Goal: Information Seeking & Learning: Learn about a topic

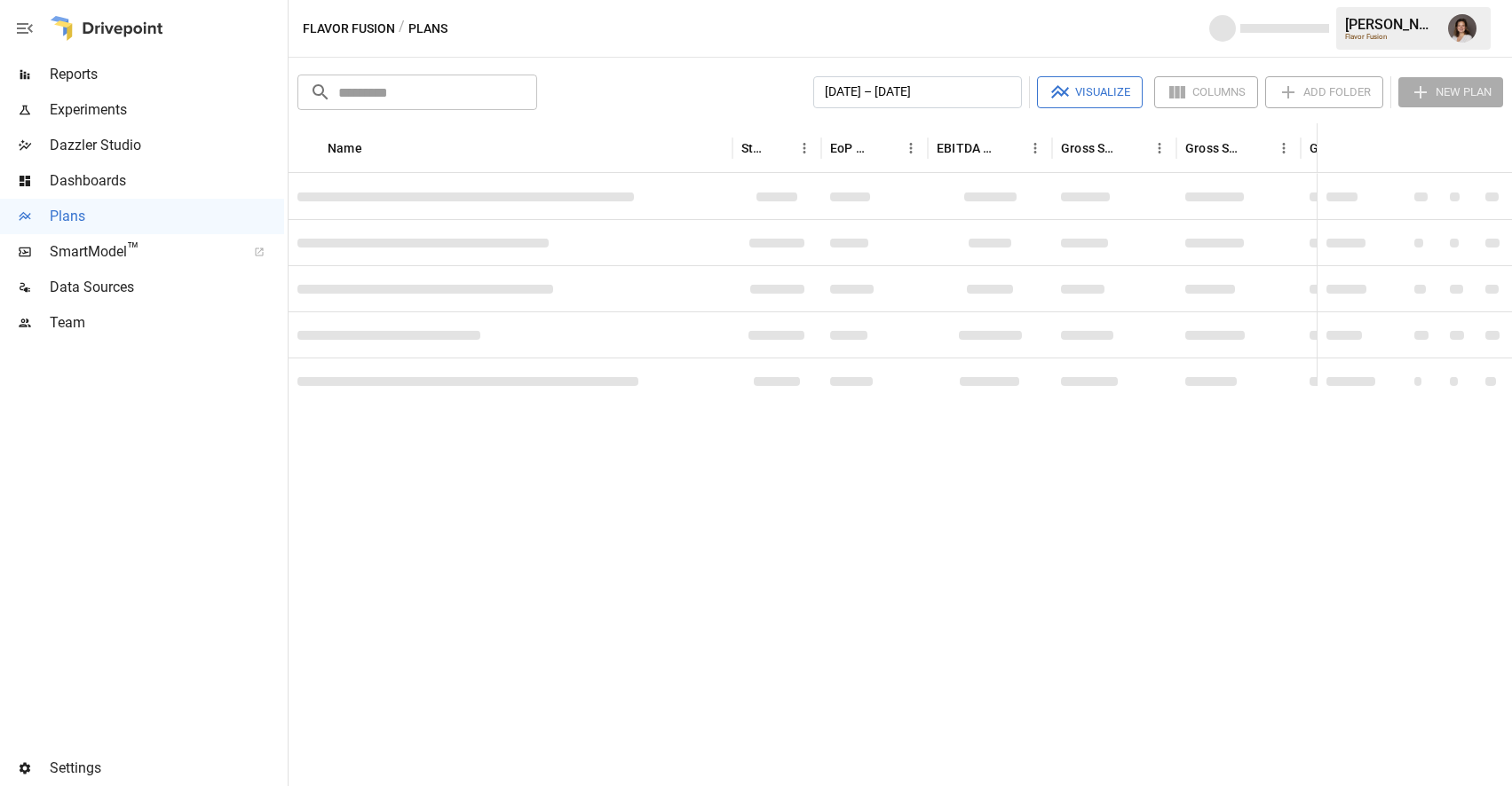
click at [125, 78] on span "Reports" at bounding box center [167, 74] width 235 height 21
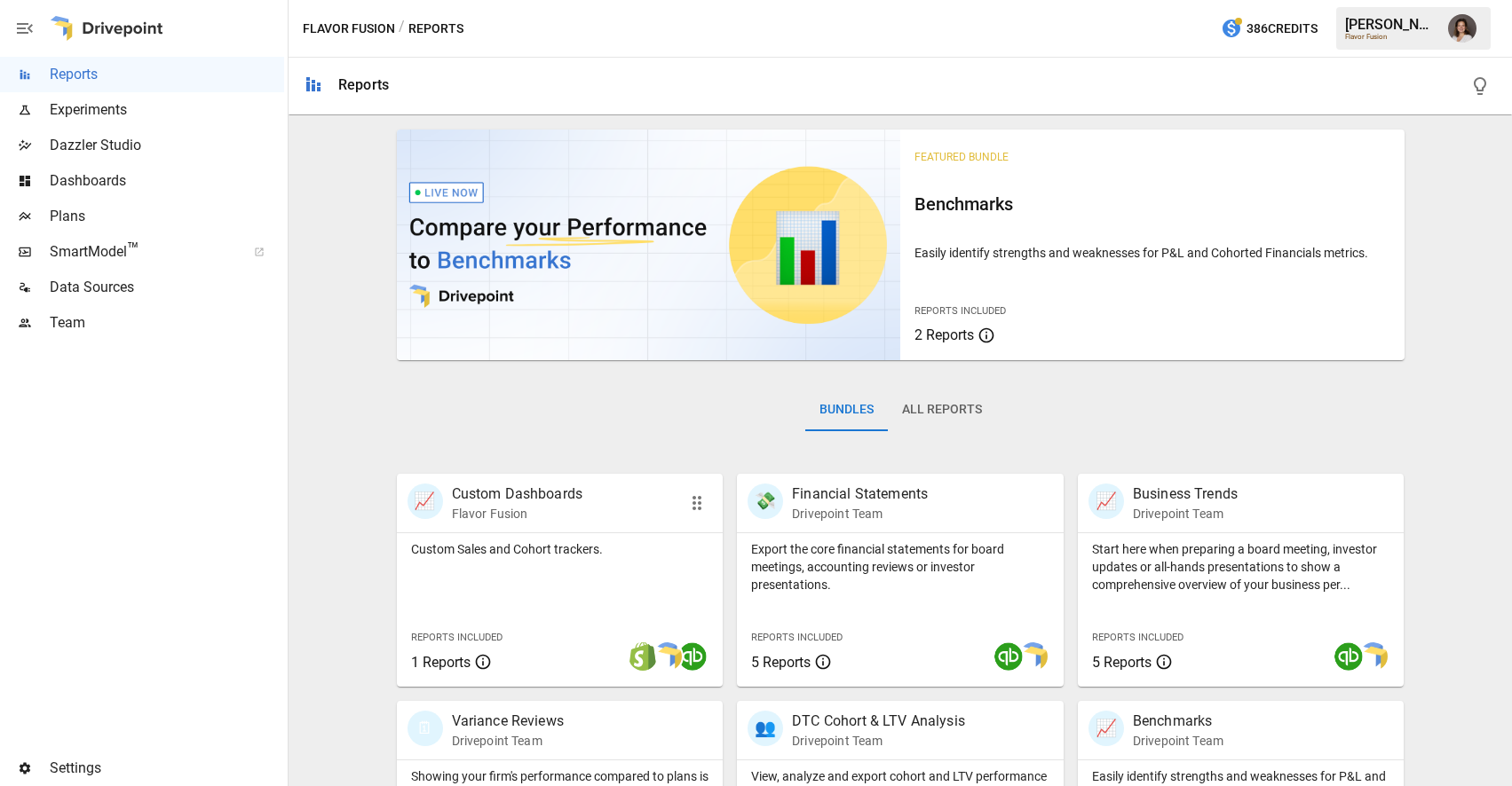
scroll to position [206, 0]
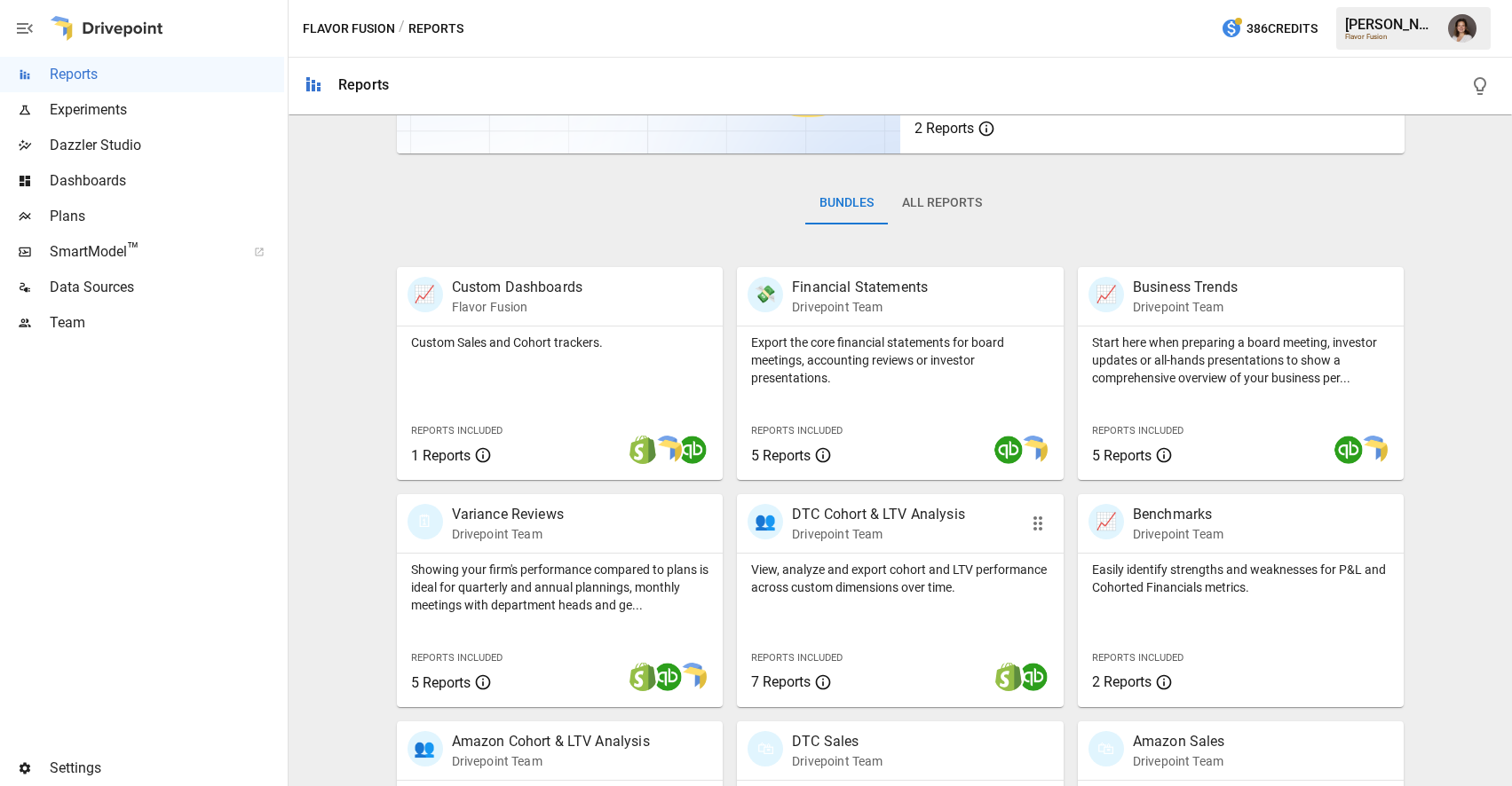
click at [839, 576] on p "View, analyze and export cohort and LTV performance across custom dimensions ov…" at bounding box center [900, 578] width 298 height 35
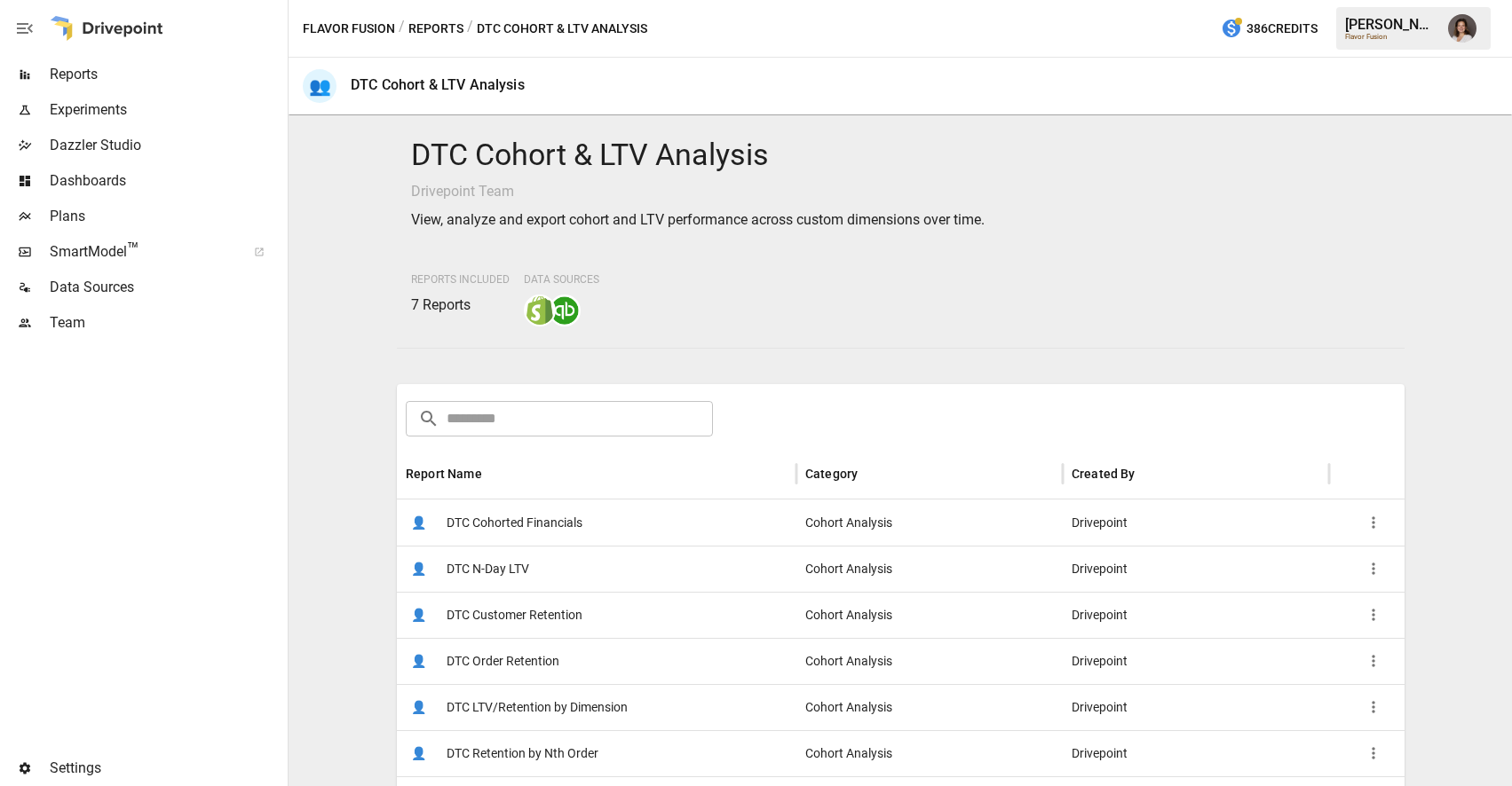
click at [713, 522] on div "👤 DTC Cohorted Financials" at bounding box center [596, 522] width 399 height 46
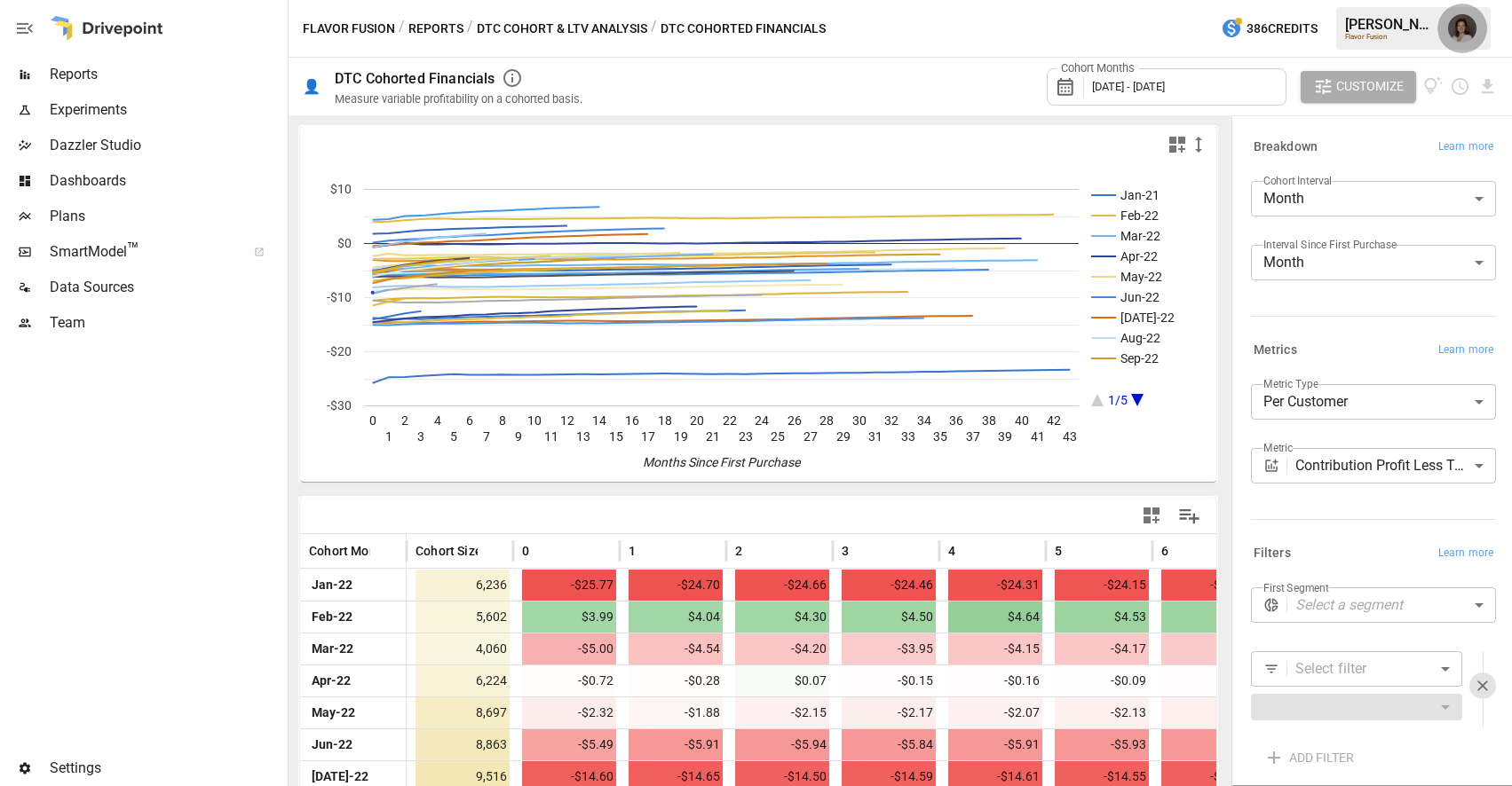
click at [1477, 19] on button "button" at bounding box center [1462, 28] width 50 height 50
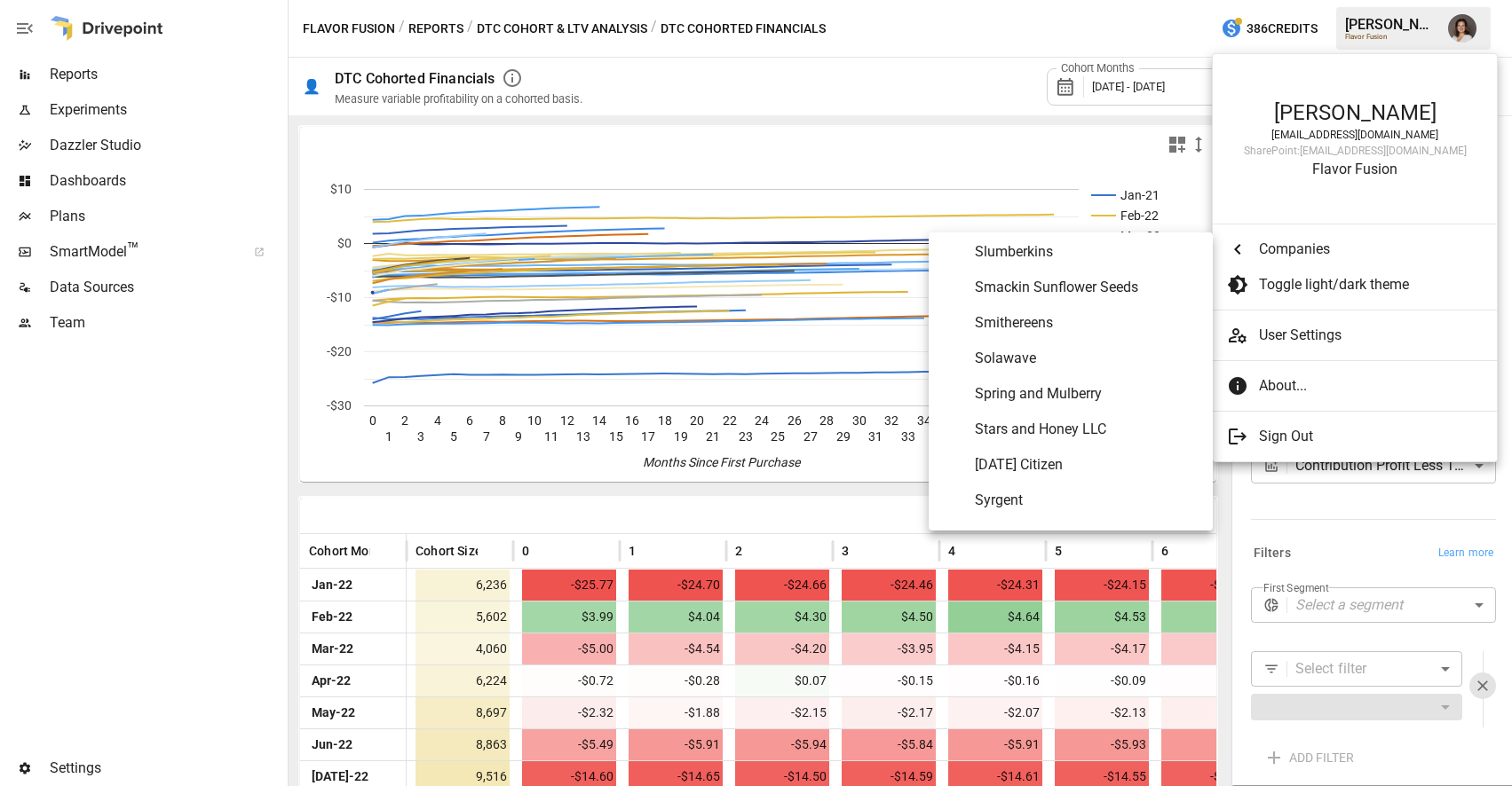
scroll to position [8987, 0]
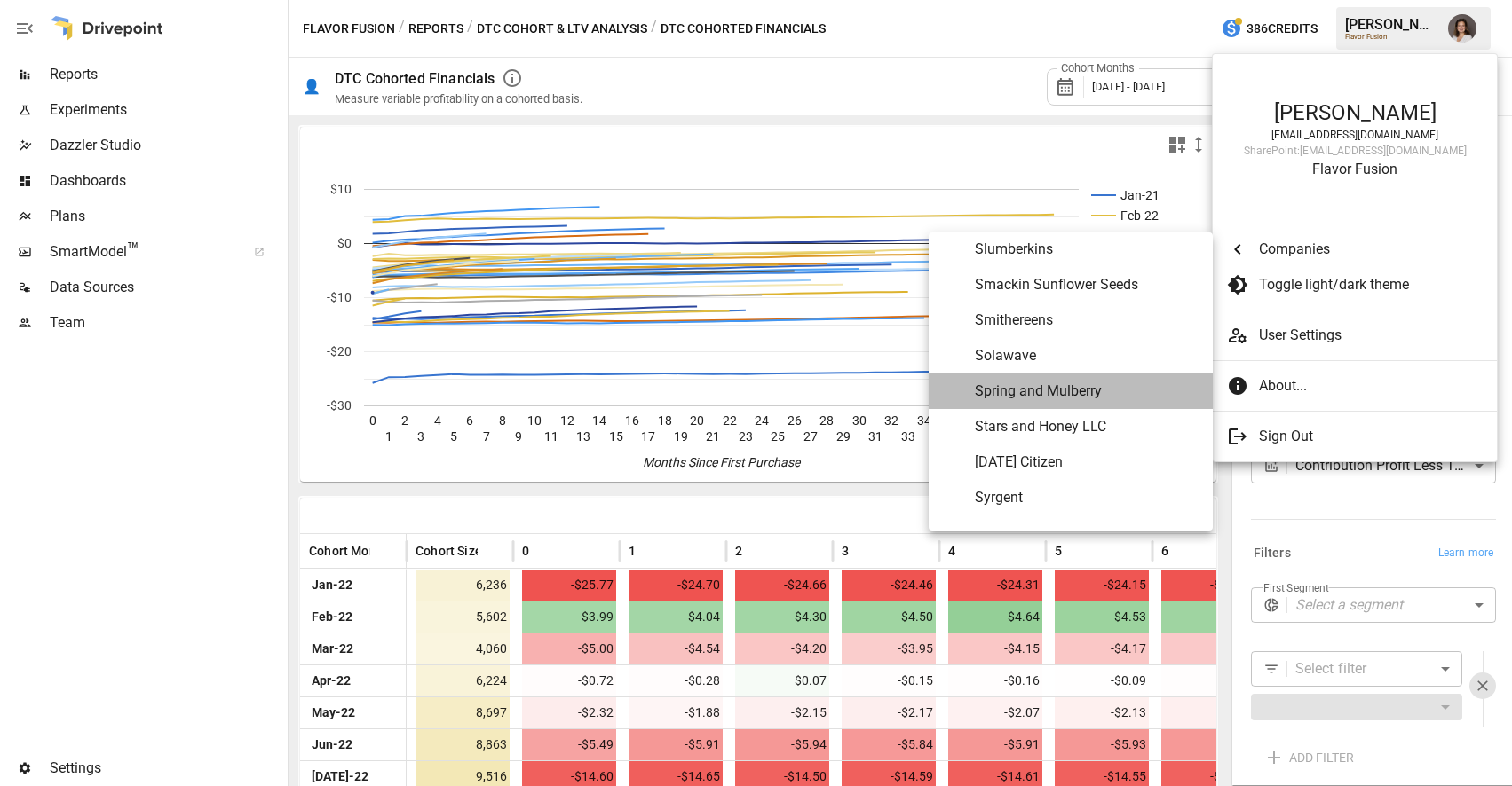
click at [1084, 393] on span "Spring and Mulberry" at bounding box center [1086, 391] width 224 height 21
